Goal: Information Seeking & Learning: Learn about a topic

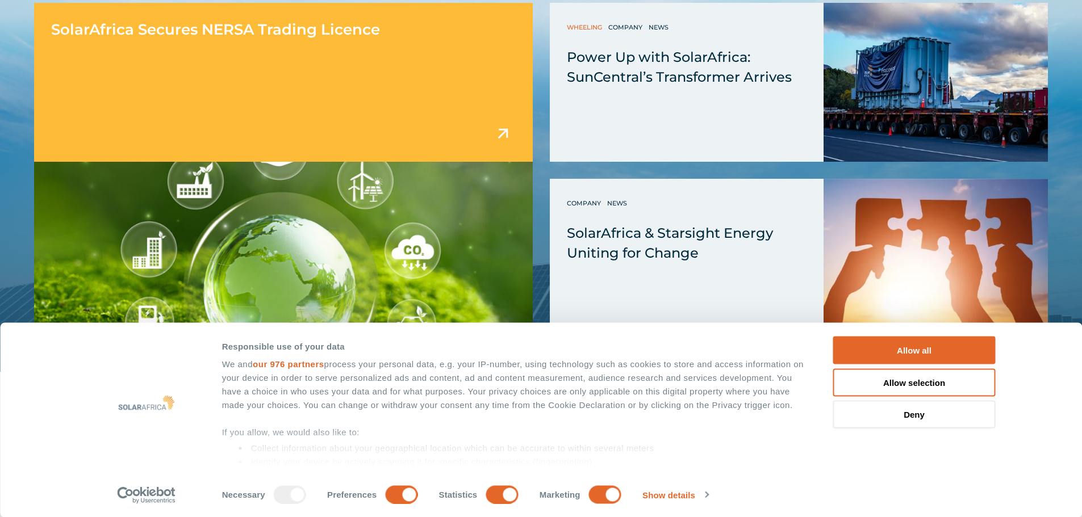
scroll to position [3066, 0]
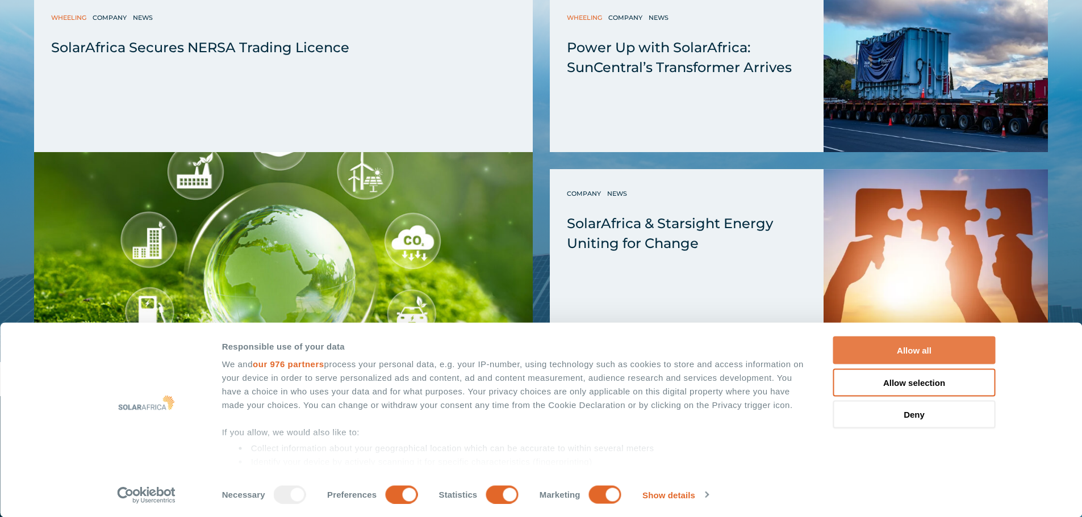
click at [931, 339] on button "Allow all" at bounding box center [914, 351] width 162 height 28
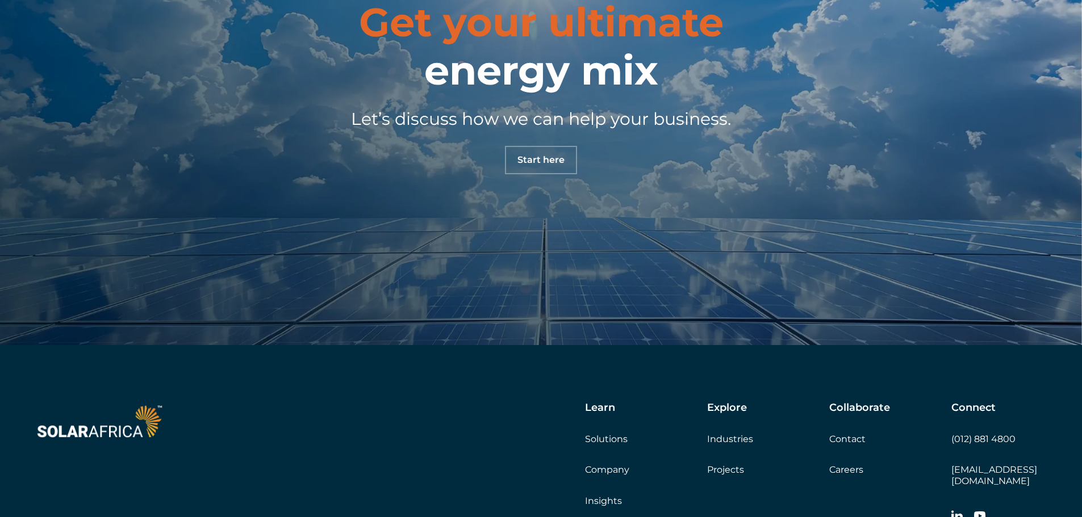
scroll to position [3991, 0]
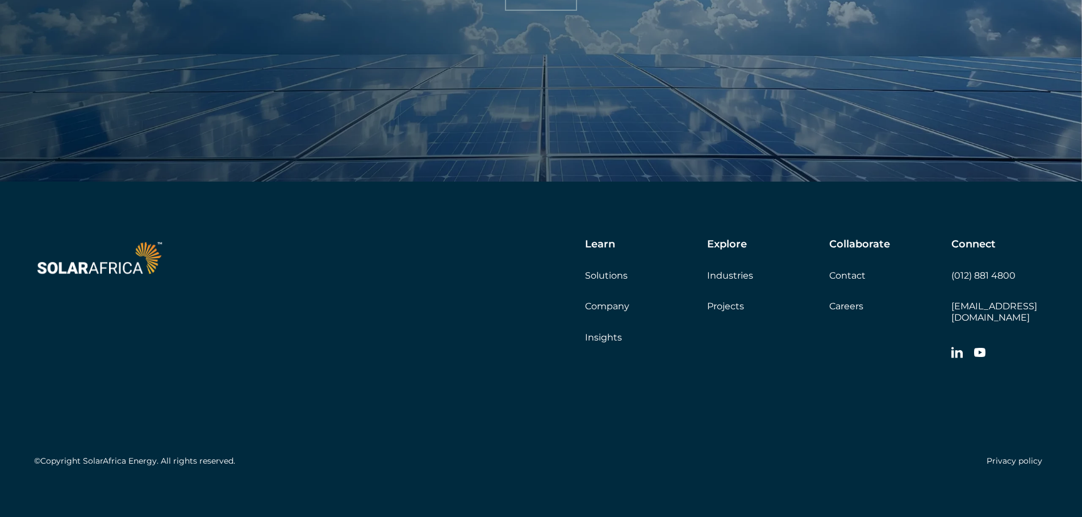
click at [717, 307] on link "Projects" at bounding box center [725, 306] width 37 height 11
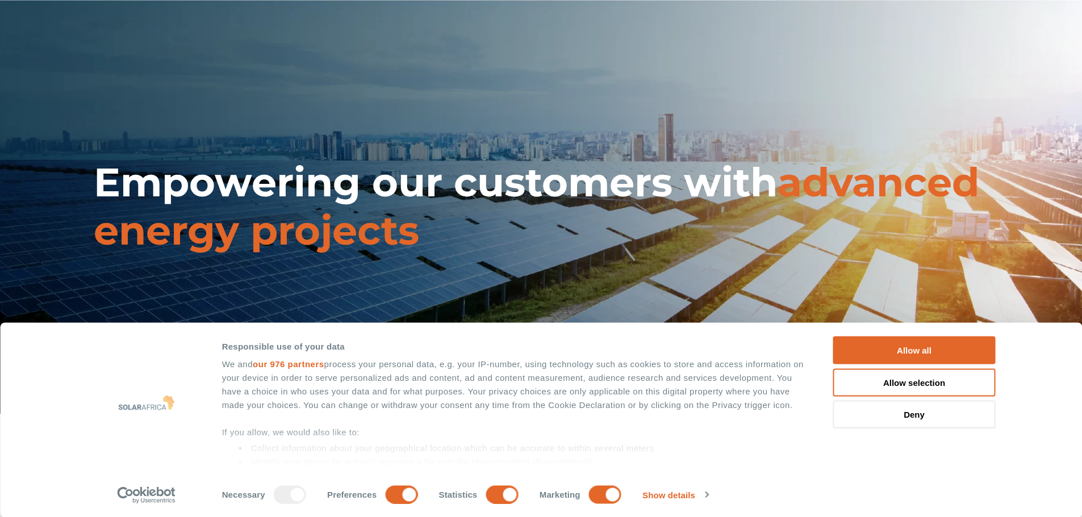
scroll to position [227, 0]
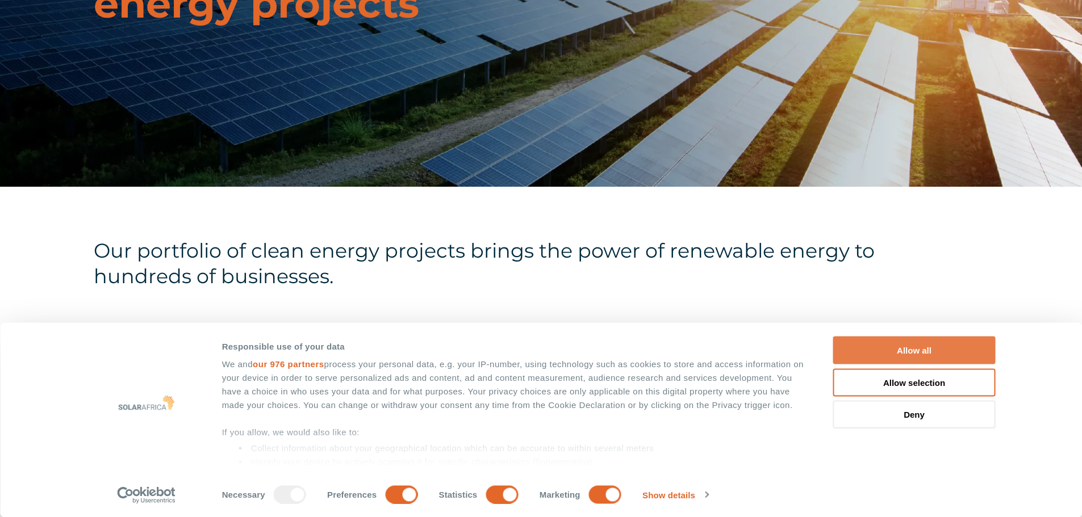
click at [945, 346] on button "Allow all" at bounding box center [914, 351] width 162 height 28
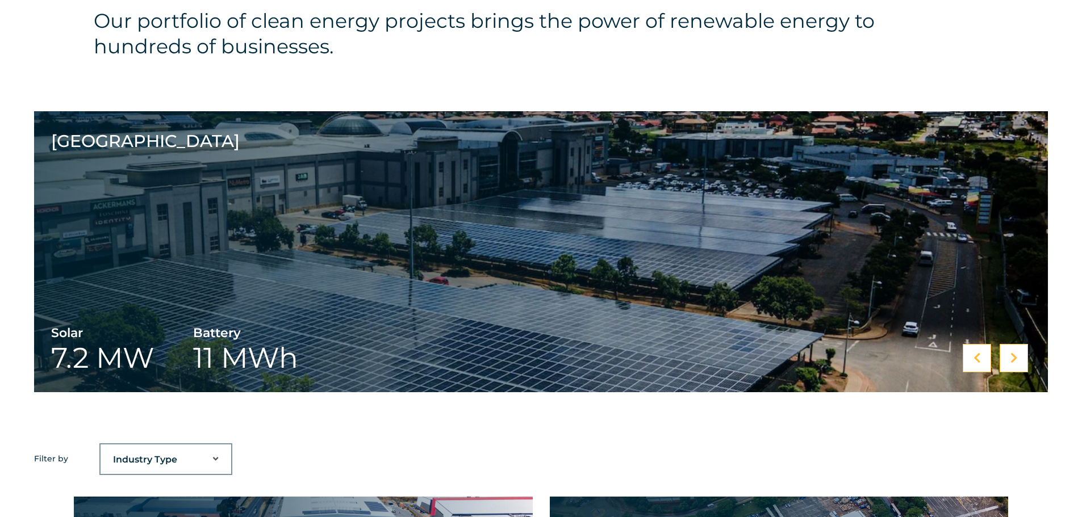
scroll to position [511, 0]
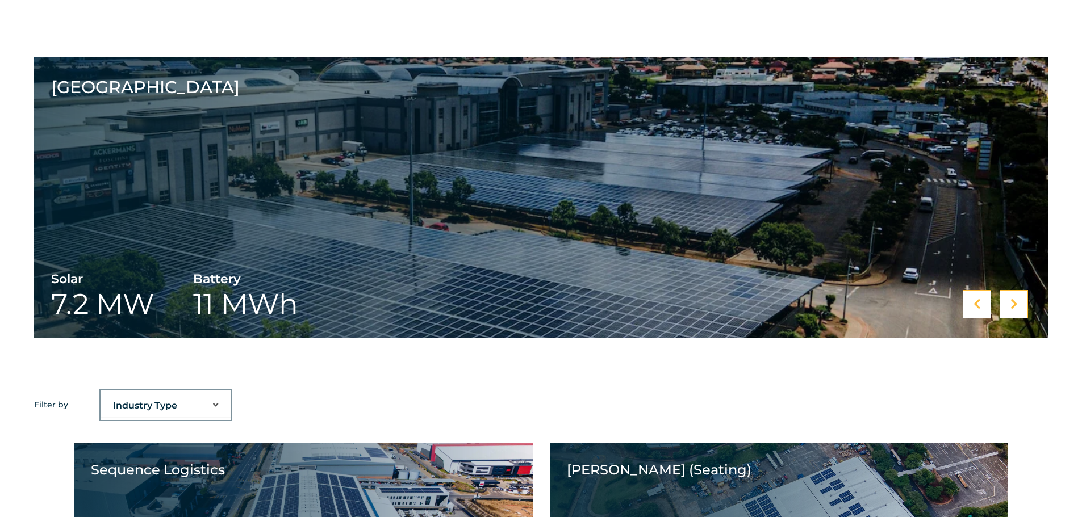
click at [1009, 306] on div at bounding box center [1013, 304] width 28 height 28
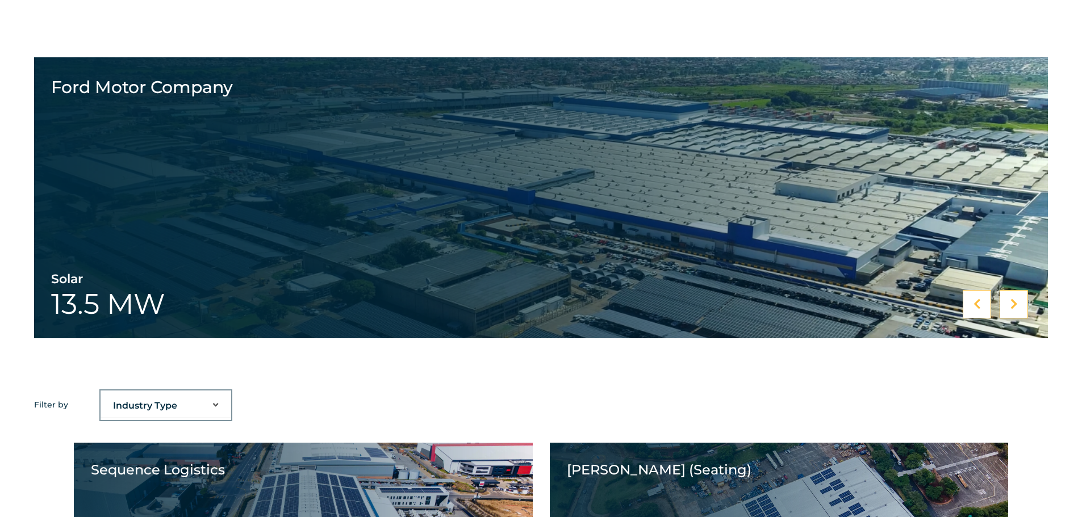
click at [1009, 306] on div at bounding box center [1013, 304] width 28 height 28
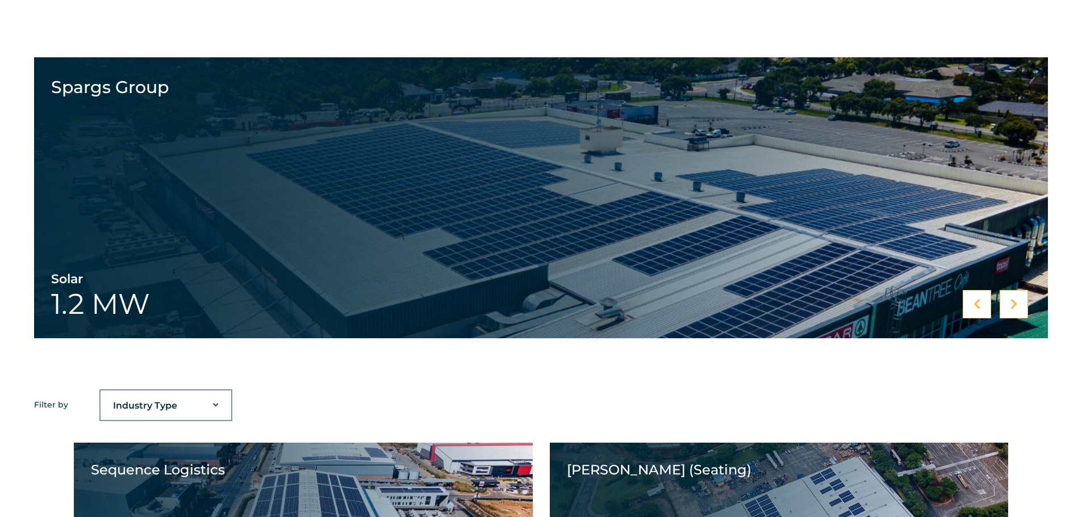
click at [1009, 306] on div at bounding box center [1013, 304] width 28 height 28
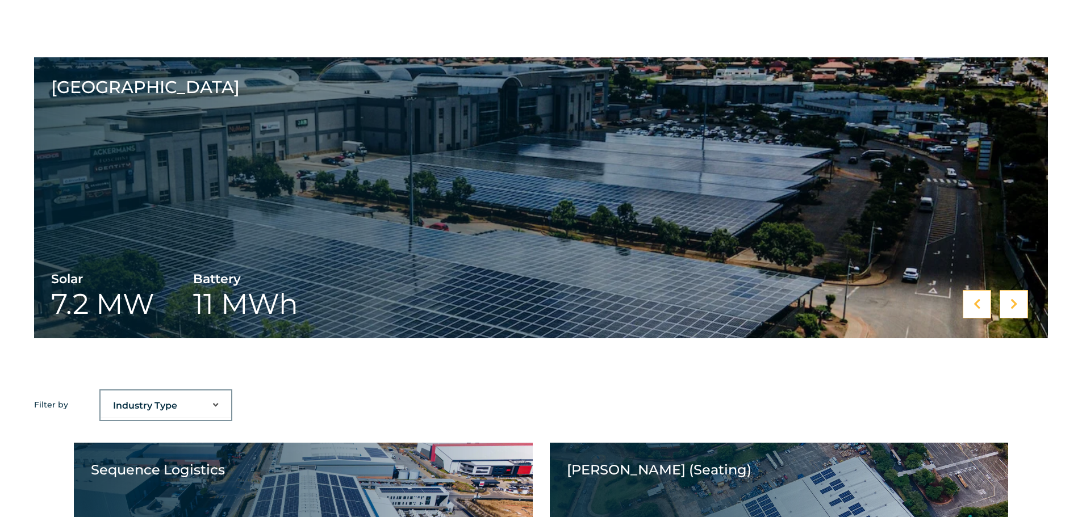
click at [1009, 306] on div at bounding box center [1013, 304] width 28 height 28
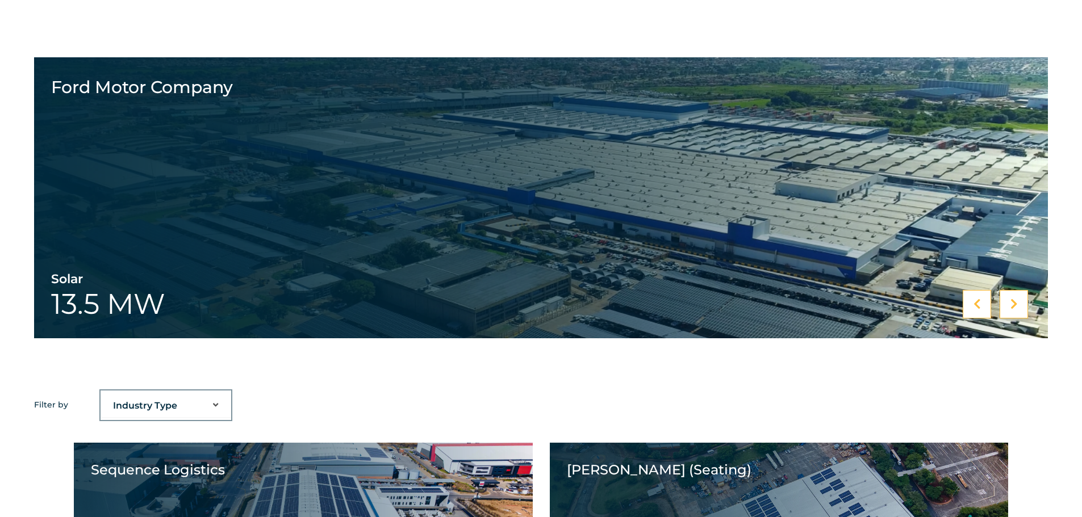
click at [1009, 306] on div at bounding box center [1013, 304] width 28 height 28
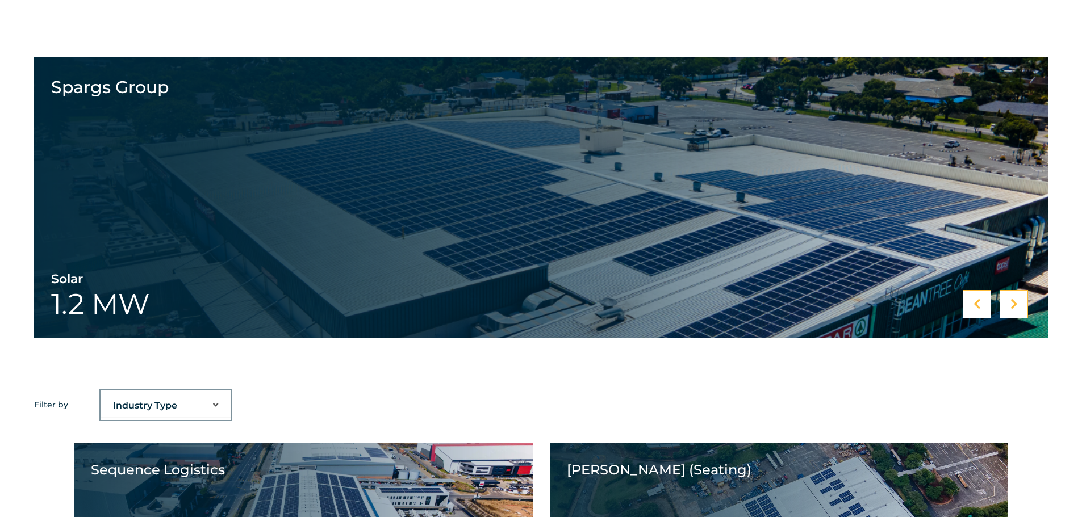
click at [1009, 306] on div at bounding box center [1013, 304] width 28 height 28
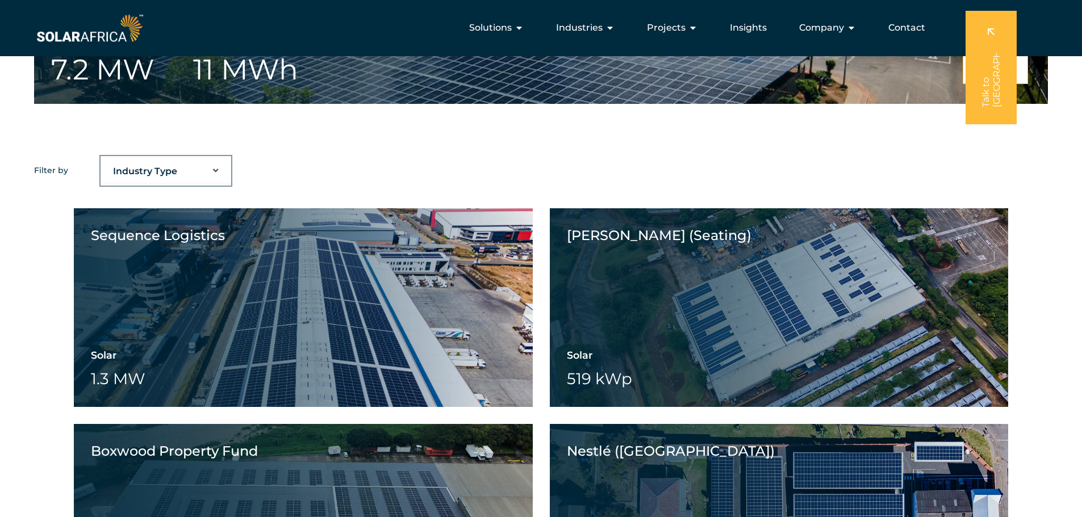
scroll to position [739, 0]
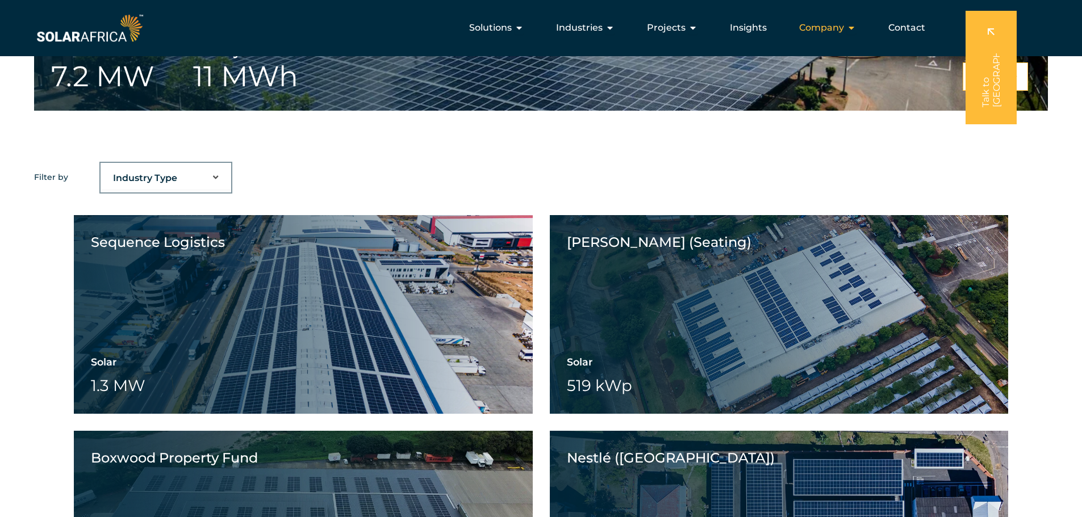
click at [838, 26] on span "Company" at bounding box center [821, 28] width 45 height 14
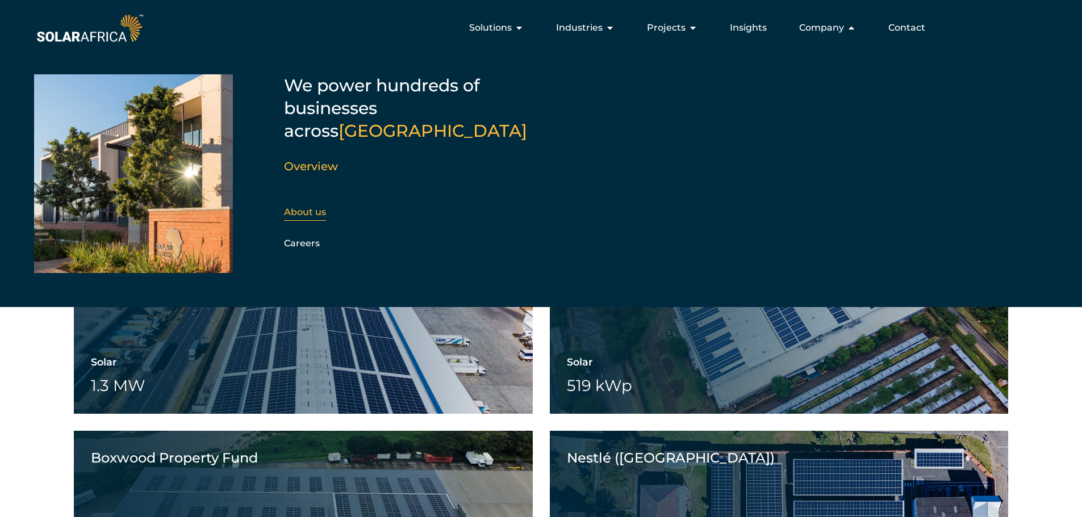
click at [303, 207] on link "About us" at bounding box center [305, 212] width 42 height 11
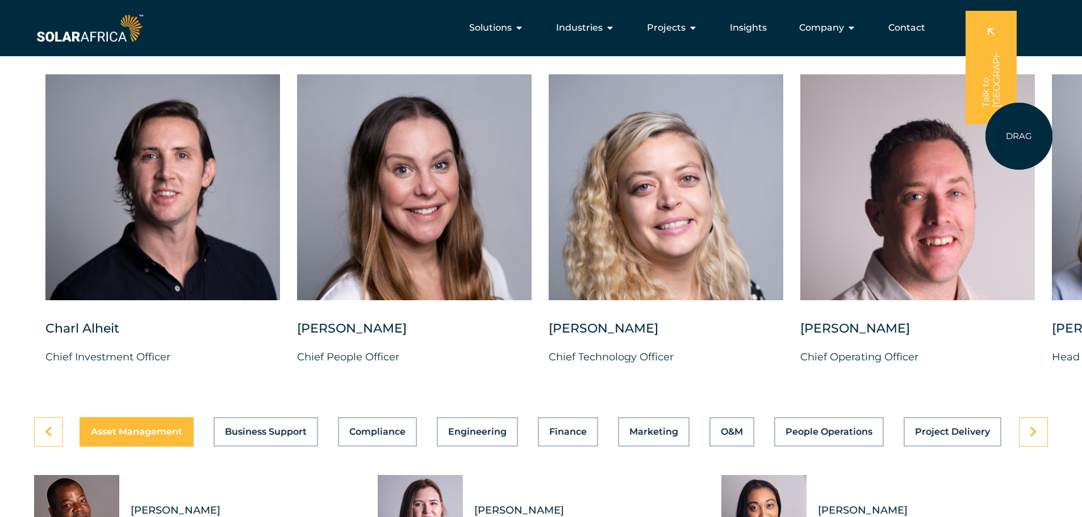
scroll to position [2839, 0]
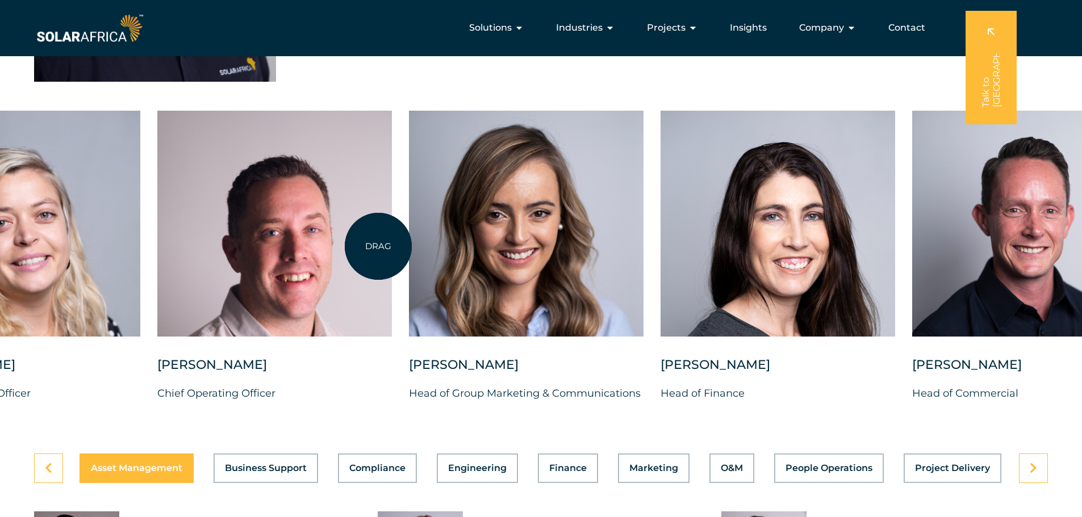
drag, startPoint x: 1018, startPoint y: 229, endPoint x: 378, endPoint y: 246, distance: 640.2
click at [378, 246] on div at bounding box center [274, 224] width 235 height 226
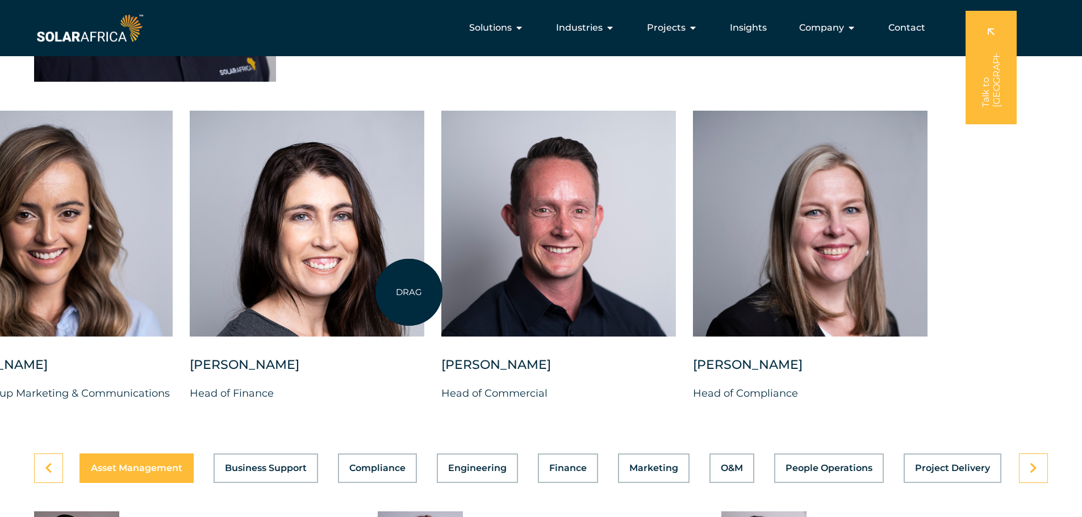
drag, startPoint x: 945, startPoint y: 267, endPoint x: 409, endPoint y: 292, distance: 537.2
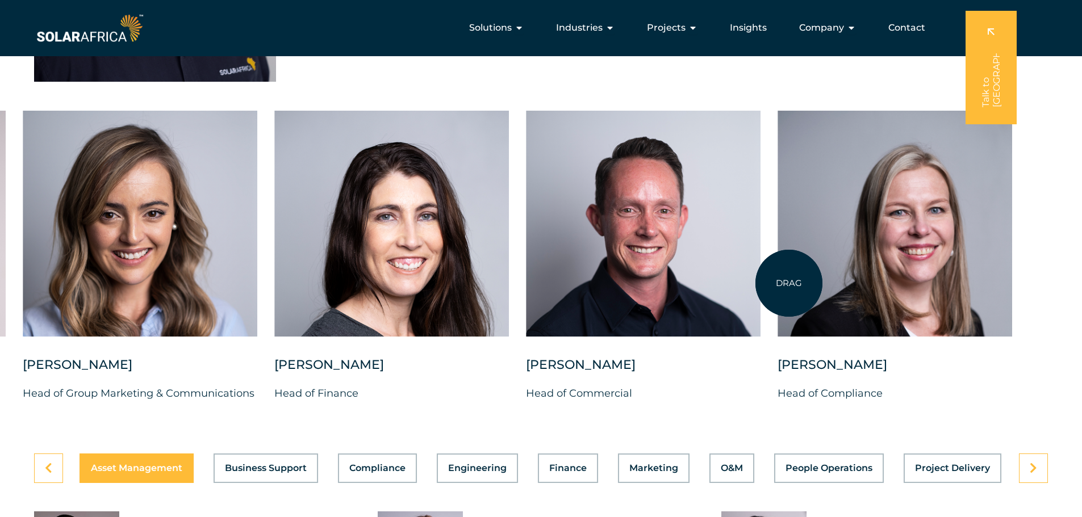
drag, startPoint x: 902, startPoint y: 274, endPoint x: 336, endPoint y: 281, distance: 566.2
click at [324, 281] on div "Charl Alheit Chief Investment Officer Candice Seggie Chief People Officer Suné …" at bounding box center [22, 265] width 2103 height 309
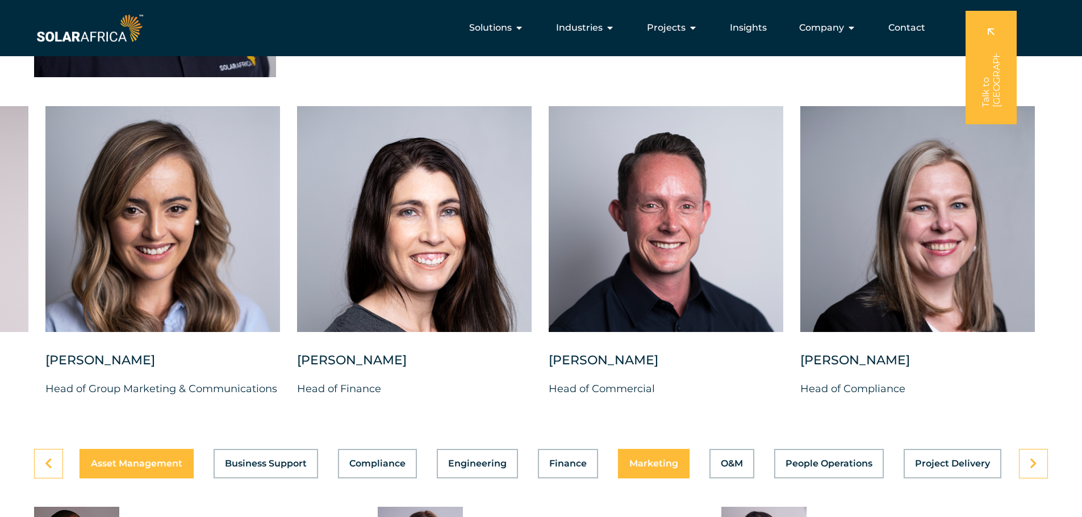
scroll to position [2726, 0]
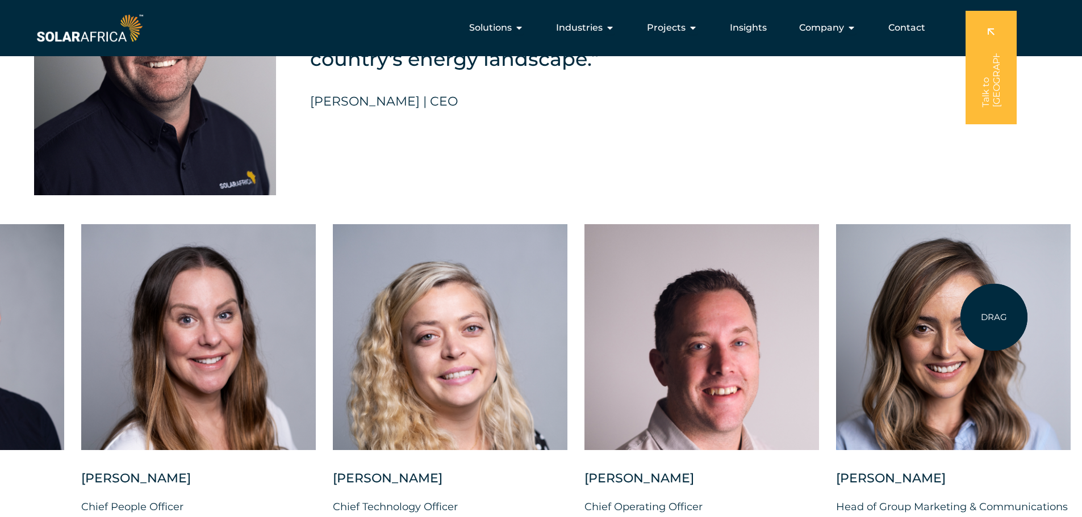
drag, startPoint x: 203, startPoint y: 322, endPoint x: 1044, endPoint y: 308, distance: 841.1
click at [1043, 309] on div at bounding box center [953, 337] width 235 height 226
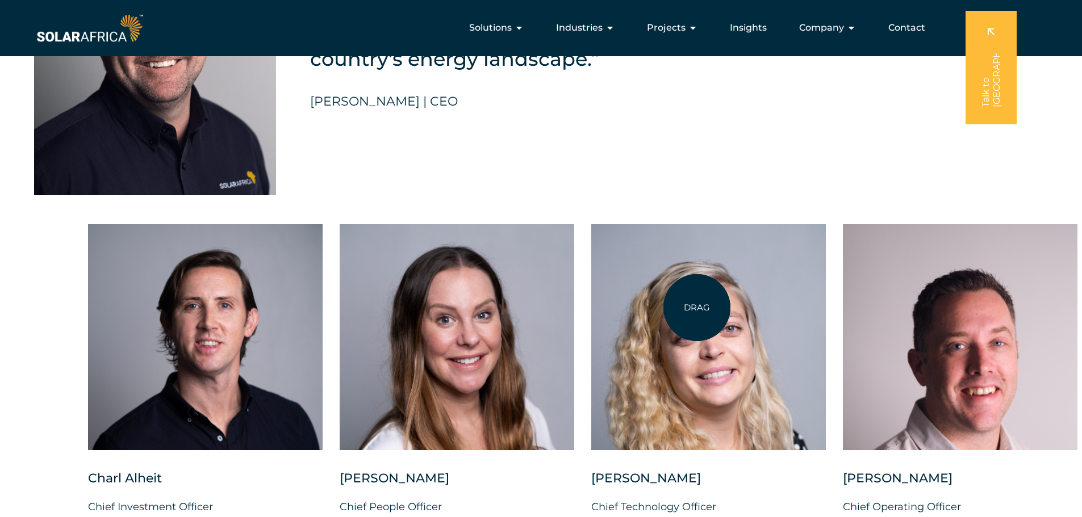
drag, startPoint x: 568, startPoint y: 324, endPoint x: 1090, endPoint y: 277, distance: 524.0
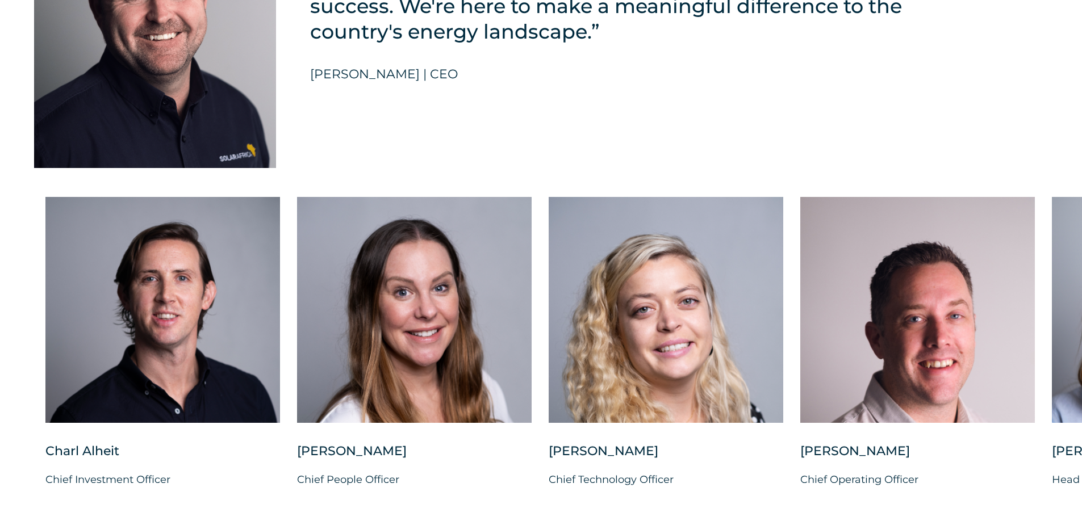
scroll to position [2783, 0]
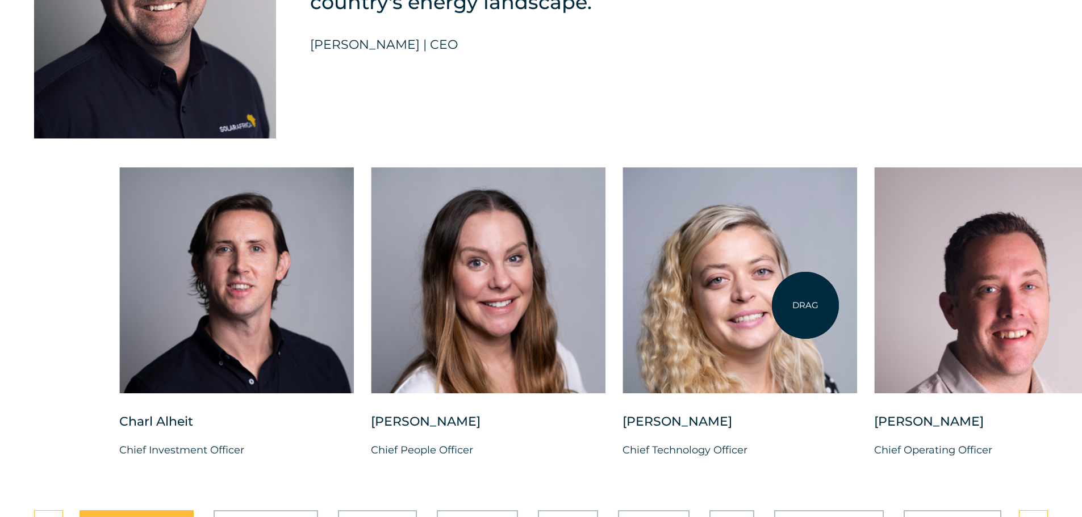
drag, startPoint x: 435, startPoint y: 313, endPoint x: 839, endPoint y: 305, distance: 403.8
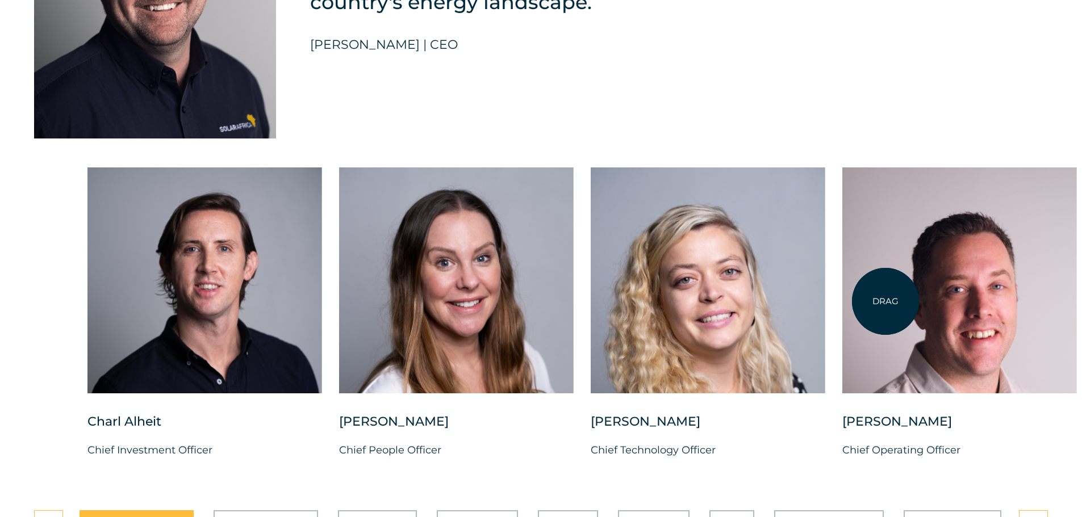
drag, startPoint x: 885, startPoint y: 302, endPoint x: 389, endPoint y: 300, distance: 496.3
click at [842, 300] on div at bounding box center [959, 281] width 235 height 226
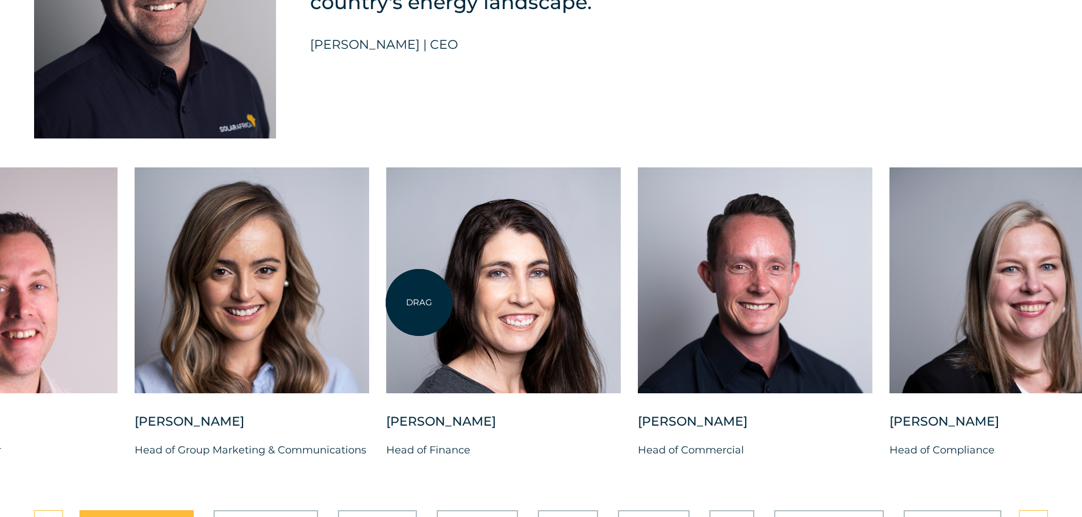
drag, startPoint x: 840, startPoint y: 301, endPoint x: 365, endPoint y: 300, distance: 474.7
click at [386, 300] on div at bounding box center [503, 281] width 235 height 226
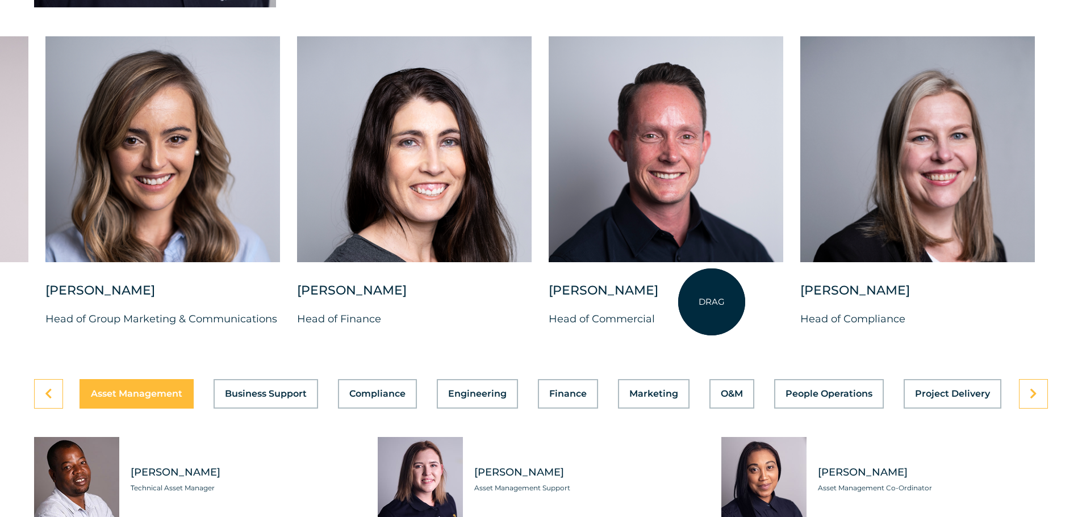
scroll to position [3010, 0]
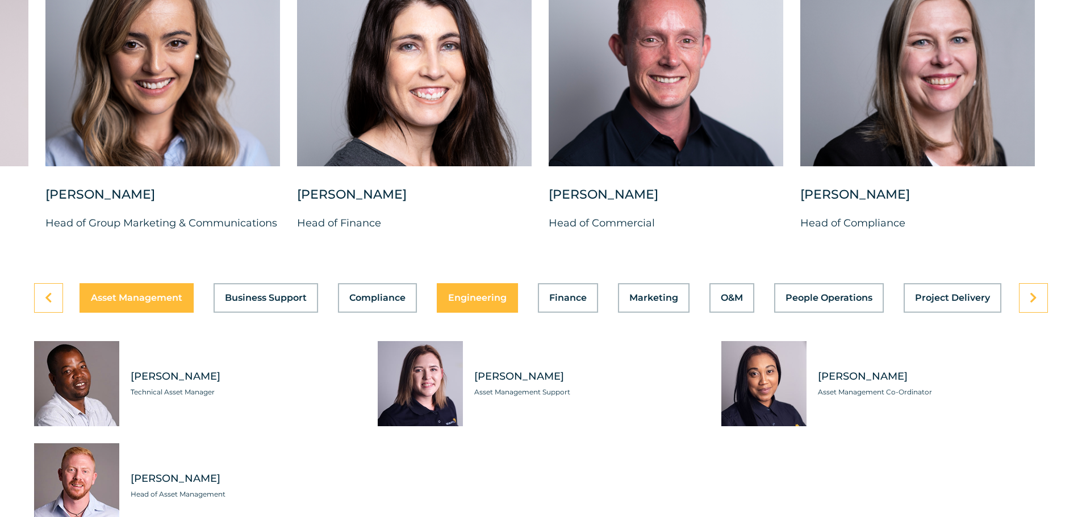
click at [504, 303] on button "Engineering" at bounding box center [477, 298] width 81 height 30
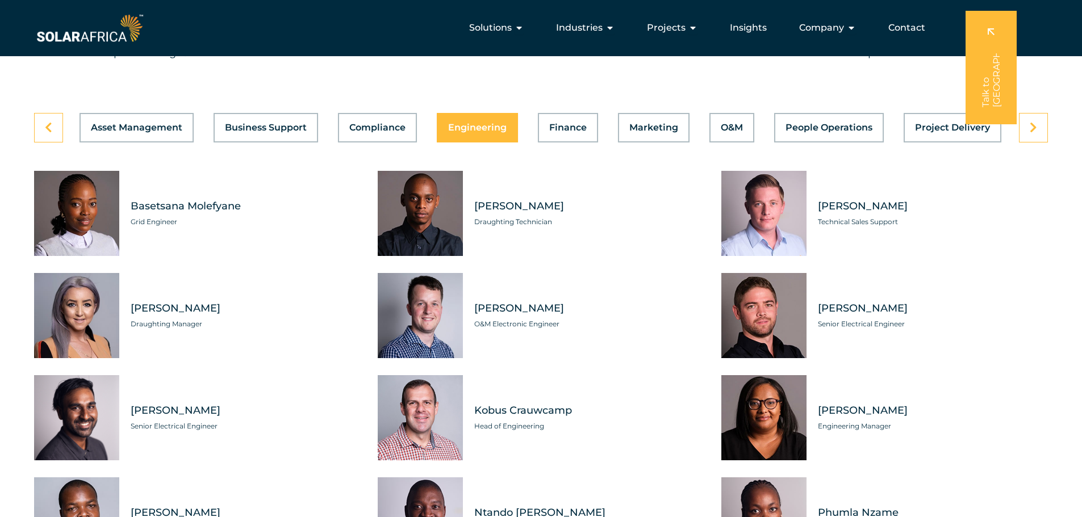
scroll to position [3123, 0]
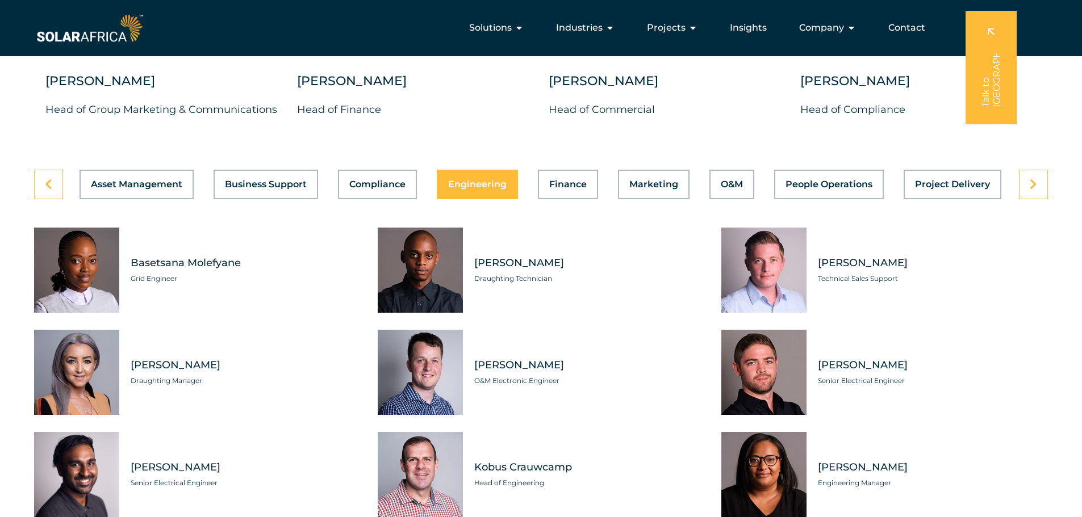
click at [188, 256] on span "Basetsana Molefyane" at bounding box center [246, 263] width 230 height 14
copy div "Basetsana Molefyane"
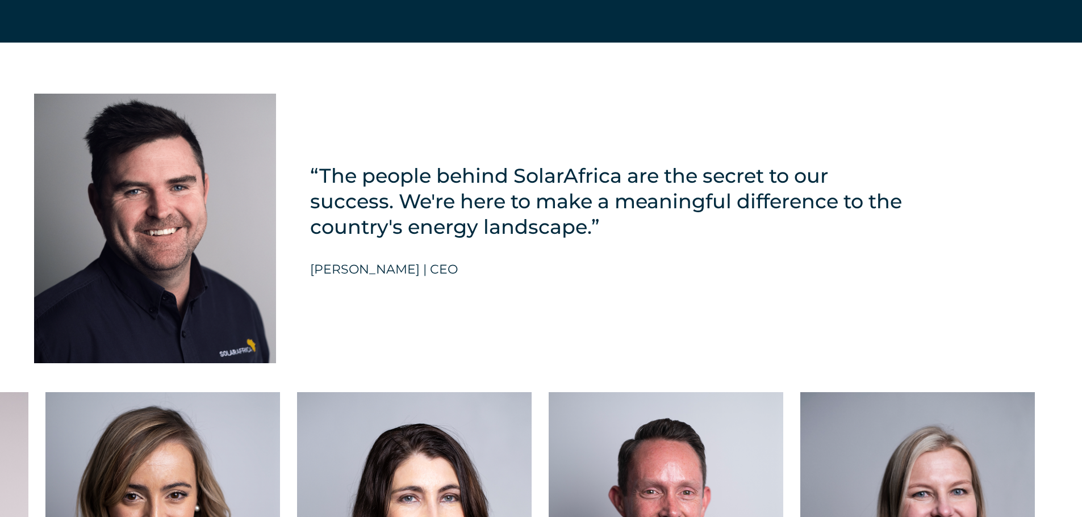
scroll to position [2612, 0]
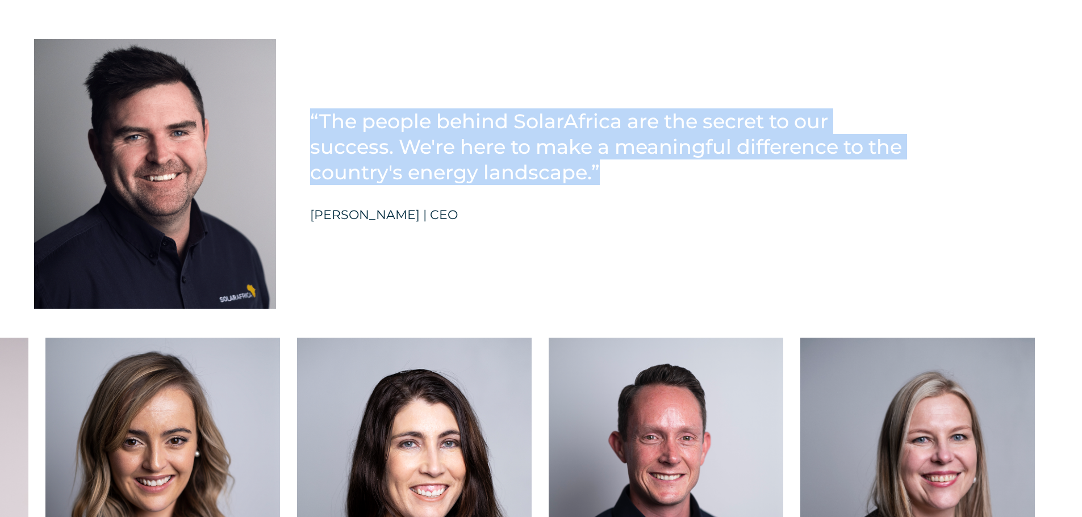
drag, startPoint x: 618, startPoint y: 166, endPoint x: 301, endPoint y: 111, distance: 321.5
click at [301, 111] on div "“The people behind SolarAfrica are the secret to our success. We're here to mak…" at bounding box center [541, 157] width 1082 height 338
copy h5 "“The people behind SolarAfrica are the secret to our success. We're here to mak…"
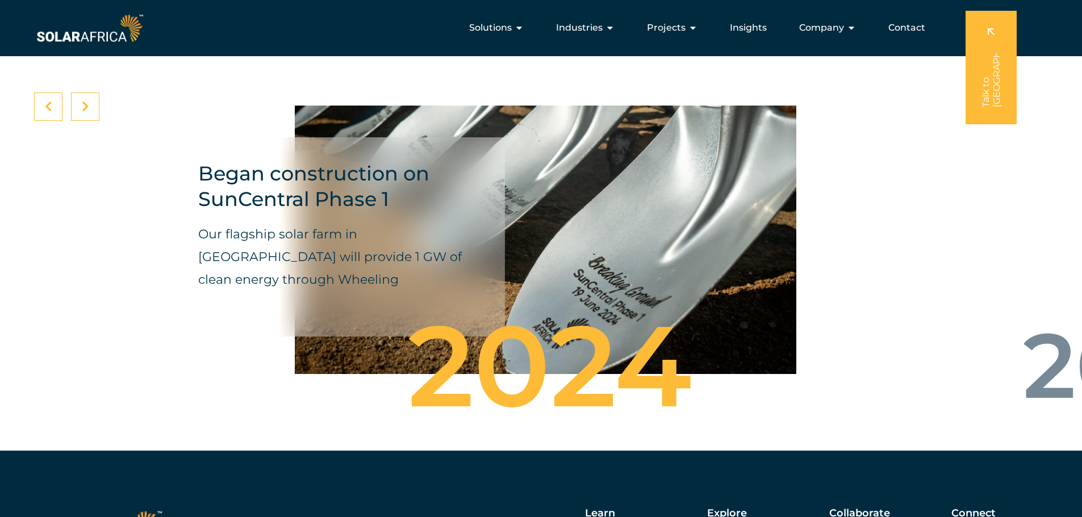
scroll to position [4119, 0]
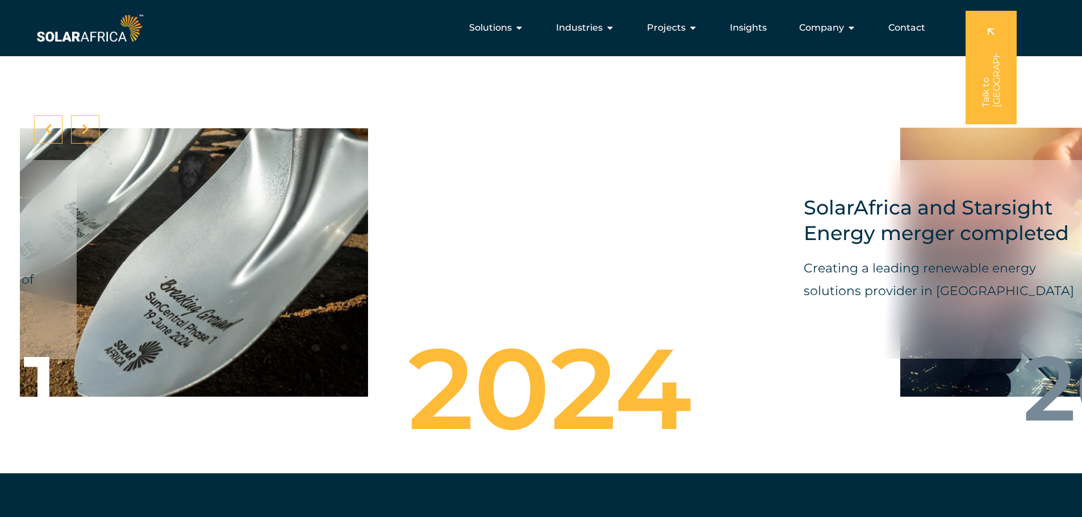
drag, startPoint x: 762, startPoint y: 300, endPoint x: 124, endPoint y: 305, distance: 637.7
click at [136, 308] on div "Began construction on SunCentral Phase 1 Our flagship solar farm in De Aar will…" at bounding box center [117, 263] width 501 height 302
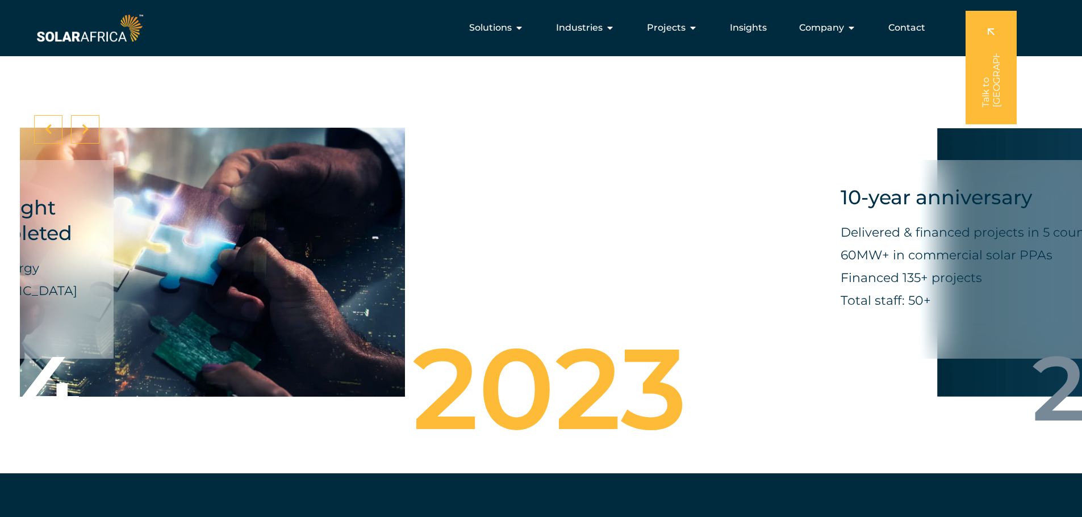
drag, startPoint x: 811, startPoint y: 279, endPoint x: 463, endPoint y: 252, distance: 349.8
click at [370, 259] on div "SolarAfrica and Starsight Energy merger completed Creating a leading renewable …" at bounding box center [137, 262] width 1016 height 301
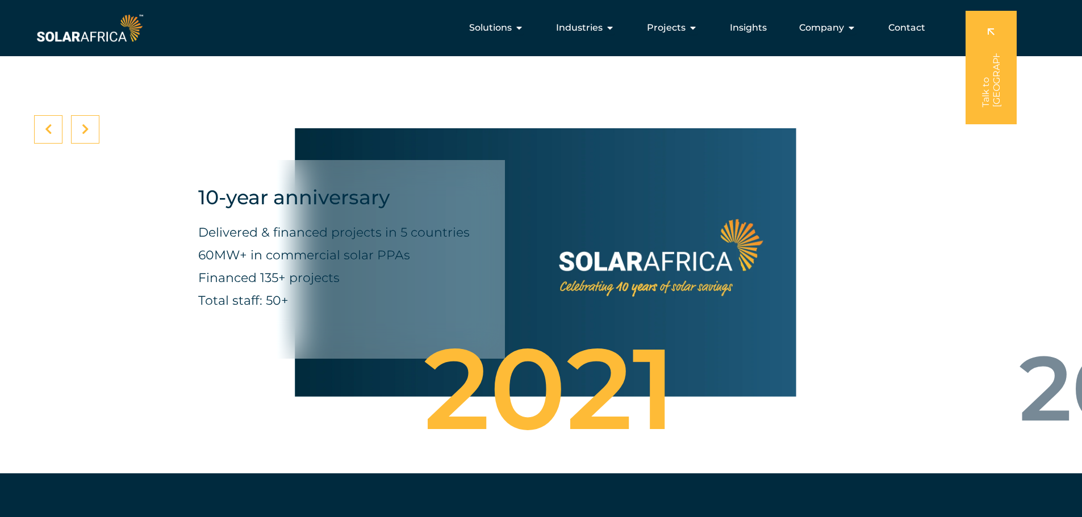
drag, startPoint x: 843, startPoint y: 280, endPoint x: 409, endPoint y: 260, distance: 434.3
click at [408, 261] on div "10-year anniversary Delivered & financed projects in 5 countries 60MW+ in comme…" at bounding box center [528, 262] width 1016 height 301
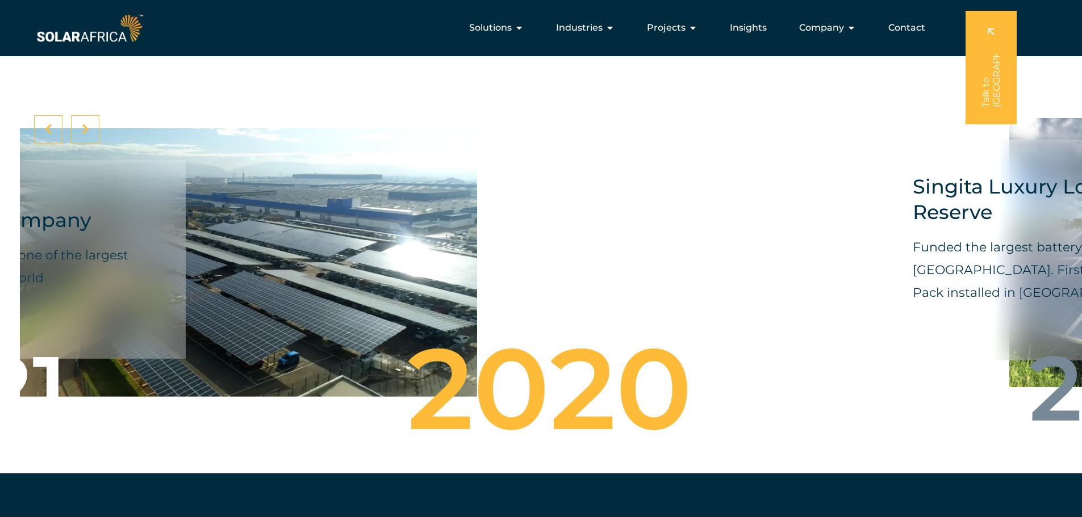
drag, startPoint x: 826, startPoint y: 262, endPoint x: 336, endPoint y: 219, distance: 492.0
click at [332, 217] on div "Ford Motor Company Signed & constructed one of the largest solar carports in th…" at bounding box center [209, 262] width 1016 height 301
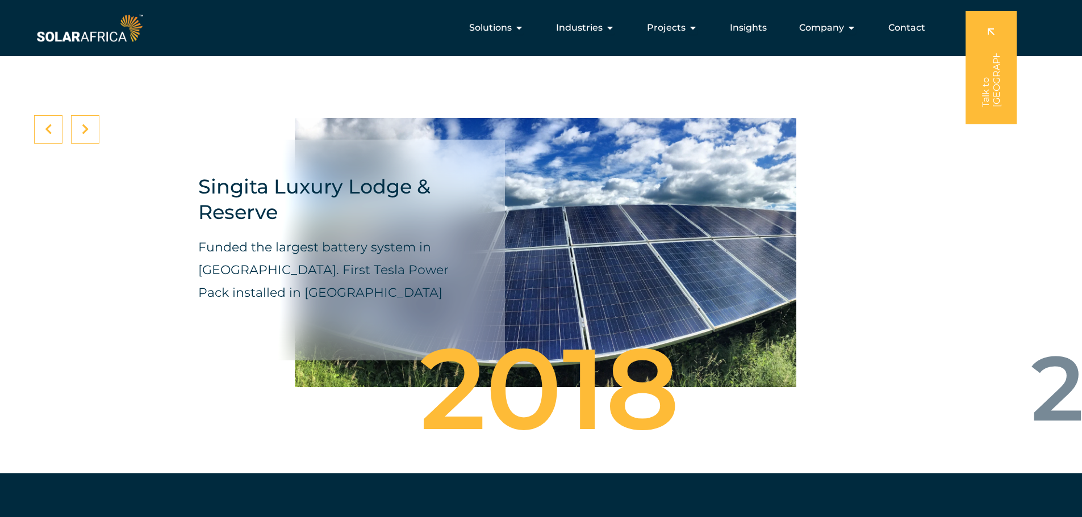
drag, startPoint x: 655, startPoint y: 287, endPoint x: 313, endPoint y: 257, distance: 342.6
click at [311, 260] on div "Singita Luxury Lodge & Reserve Funded the largest battery system in Africa. Fir…" at bounding box center [545, 252] width 501 height 323
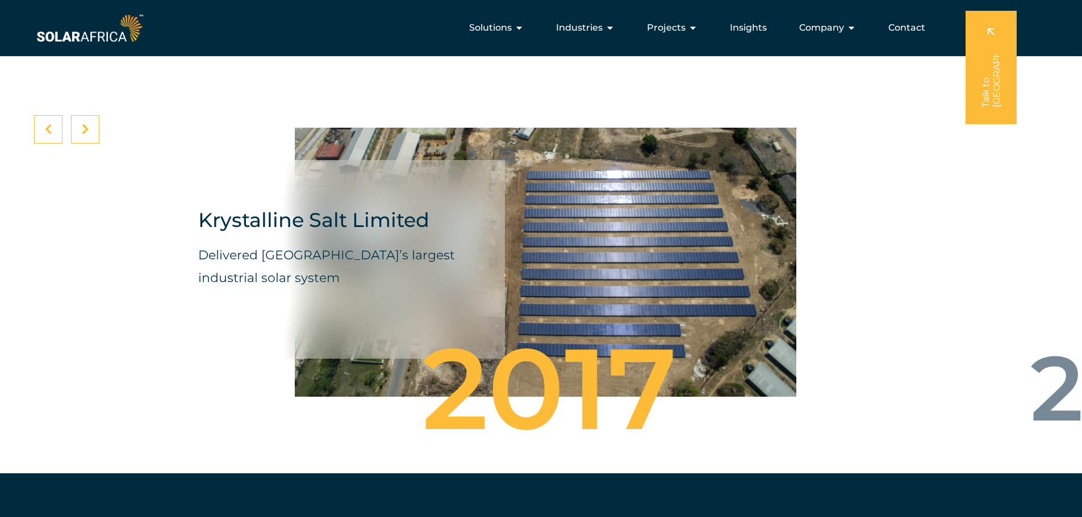
drag, startPoint x: 838, startPoint y: 332, endPoint x: 282, endPoint y: 292, distance: 557.4
click at [280, 295] on div "Krystalline Salt Limited Delivered East Africa’s largest industrial solar system" at bounding box center [528, 262] width 1016 height 301
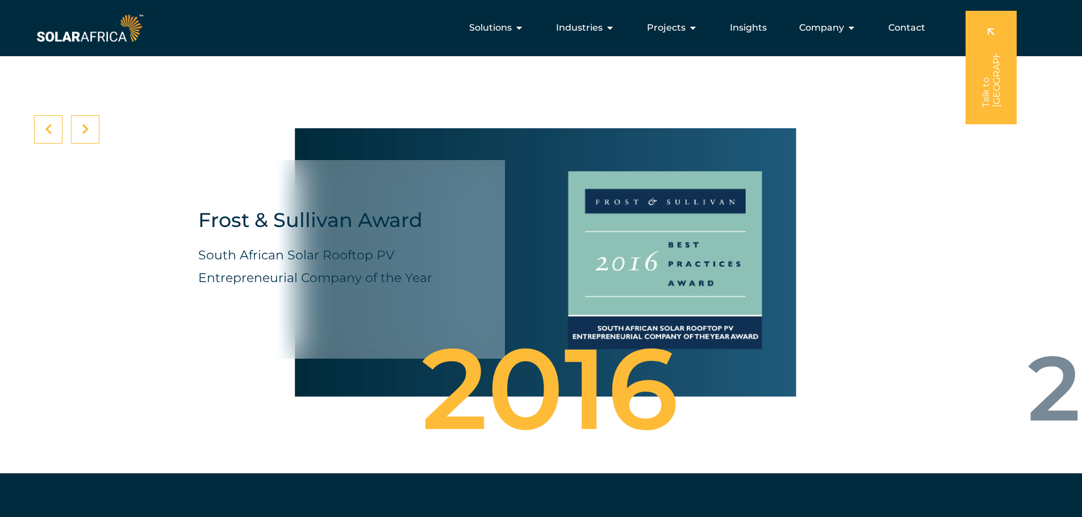
drag, startPoint x: 807, startPoint y: 291, endPoint x: 332, endPoint y: 296, distance: 475.3
click at [322, 297] on div "Frost & Sullivan Award South African Solar Rooftop PV Entrepreneurial Company o…" at bounding box center [528, 262] width 1016 height 301
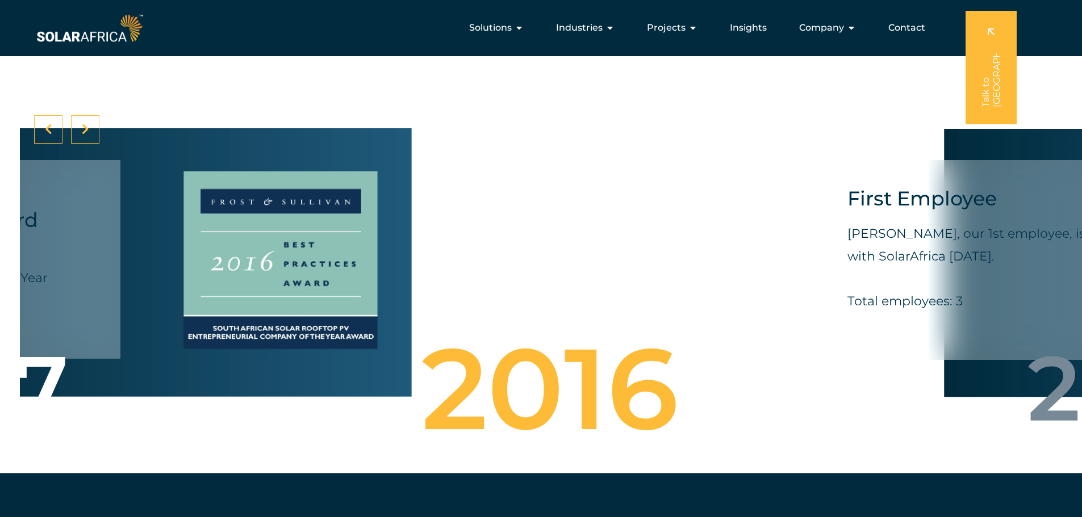
drag, startPoint x: 719, startPoint y: 297, endPoint x: 540, endPoint y: 330, distance: 182.0
click at [332, 325] on div "Frost & Sullivan Award South African Solar Rooftop PV Entrepreneurial Company o…" at bounding box center [160, 262] width 501 height 301
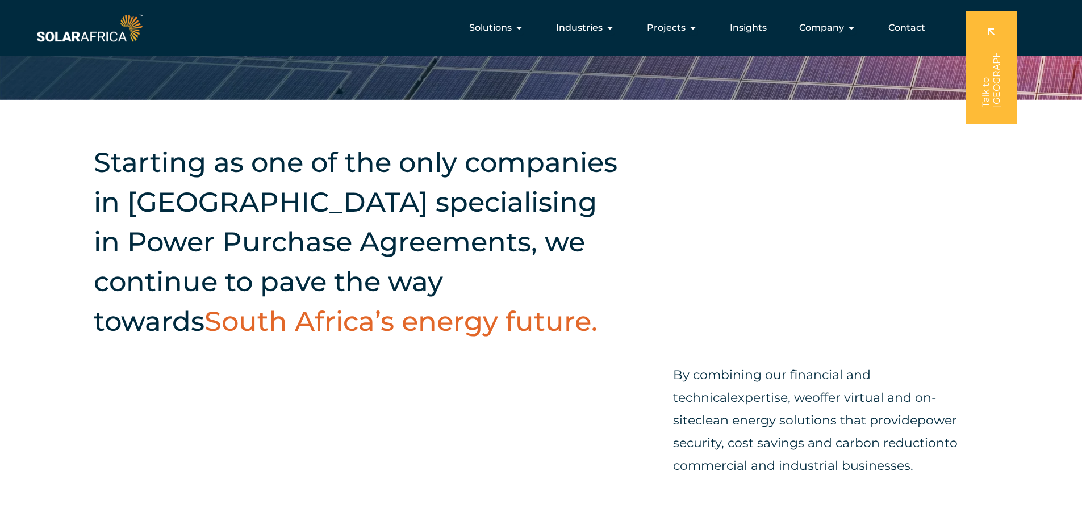
scroll to position [0, 0]
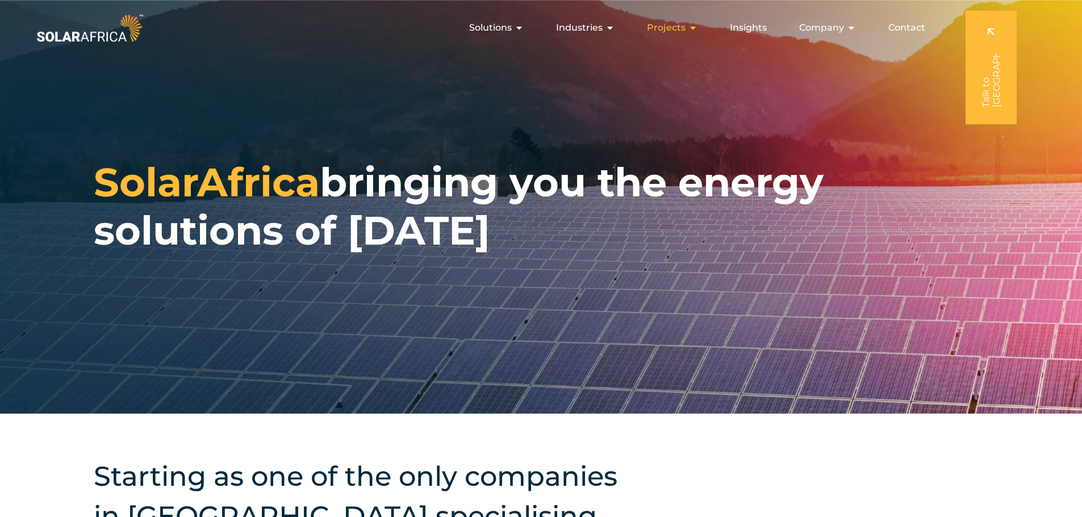
click at [696, 28] on icon "Menu" at bounding box center [692, 27] width 9 height 9
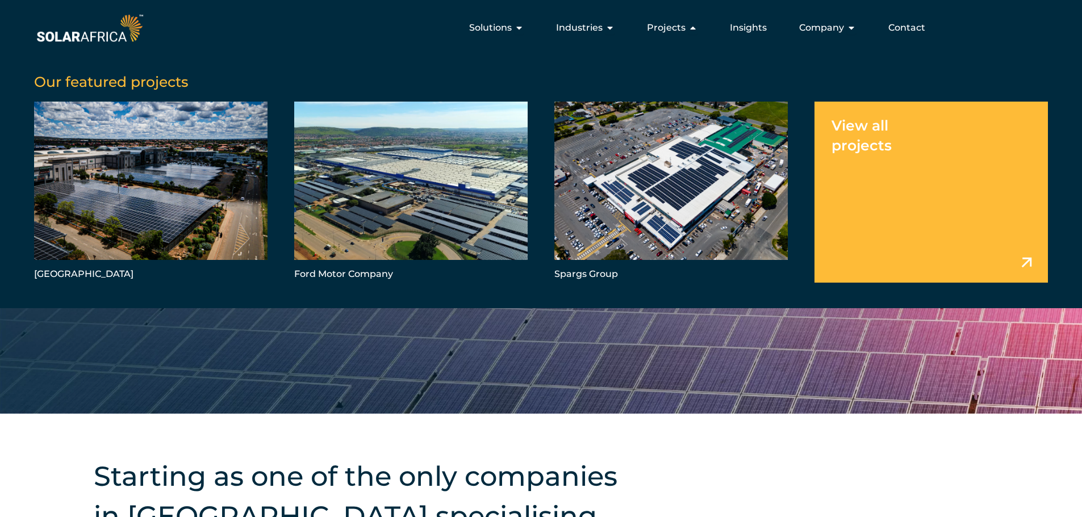
click at [870, 136] on link "Menu" at bounding box center [930, 192] width 233 height 181
